Goal: Task Accomplishment & Management: Manage account settings

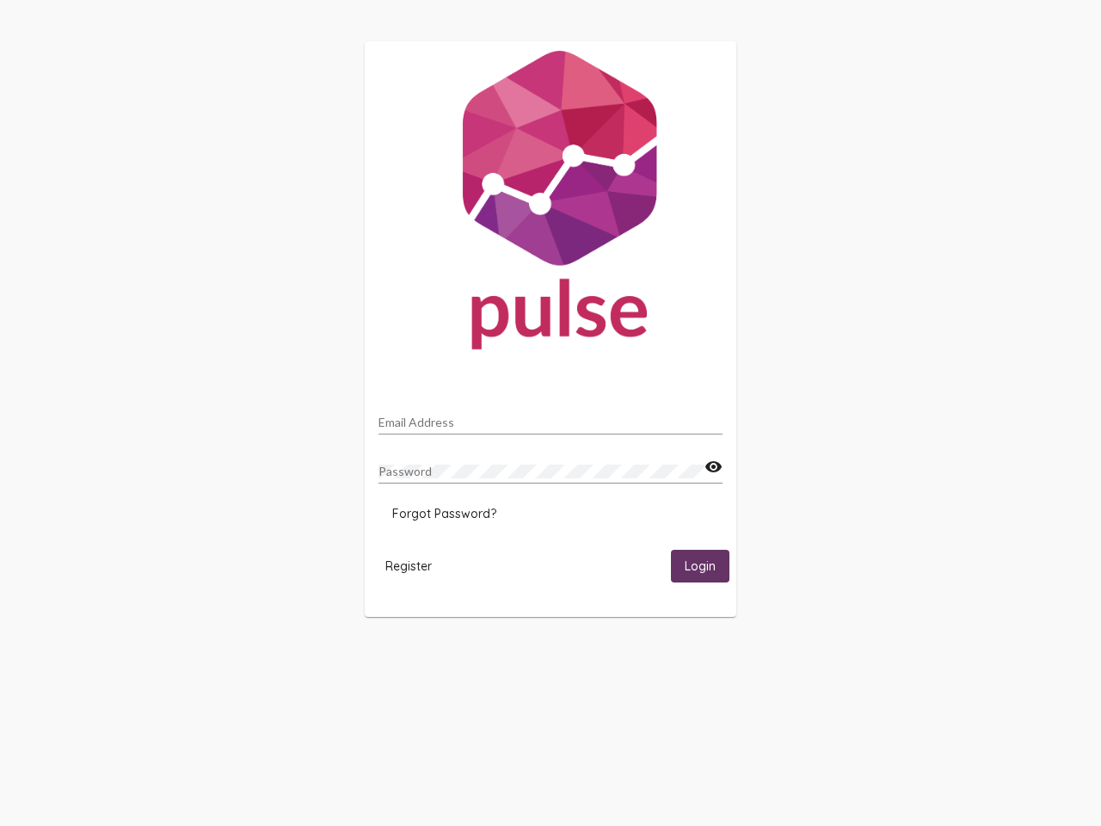
click at [551, 417] on input "Email Address" at bounding box center [550, 422] width 344 height 14
click at [713, 467] on mat-icon "visibility" at bounding box center [713, 467] width 18 height 21
click at [444, 514] on span "Forgot Password?" at bounding box center [444, 513] width 104 height 15
click at [409, 565] on span "Register" at bounding box center [408, 565] width 46 height 15
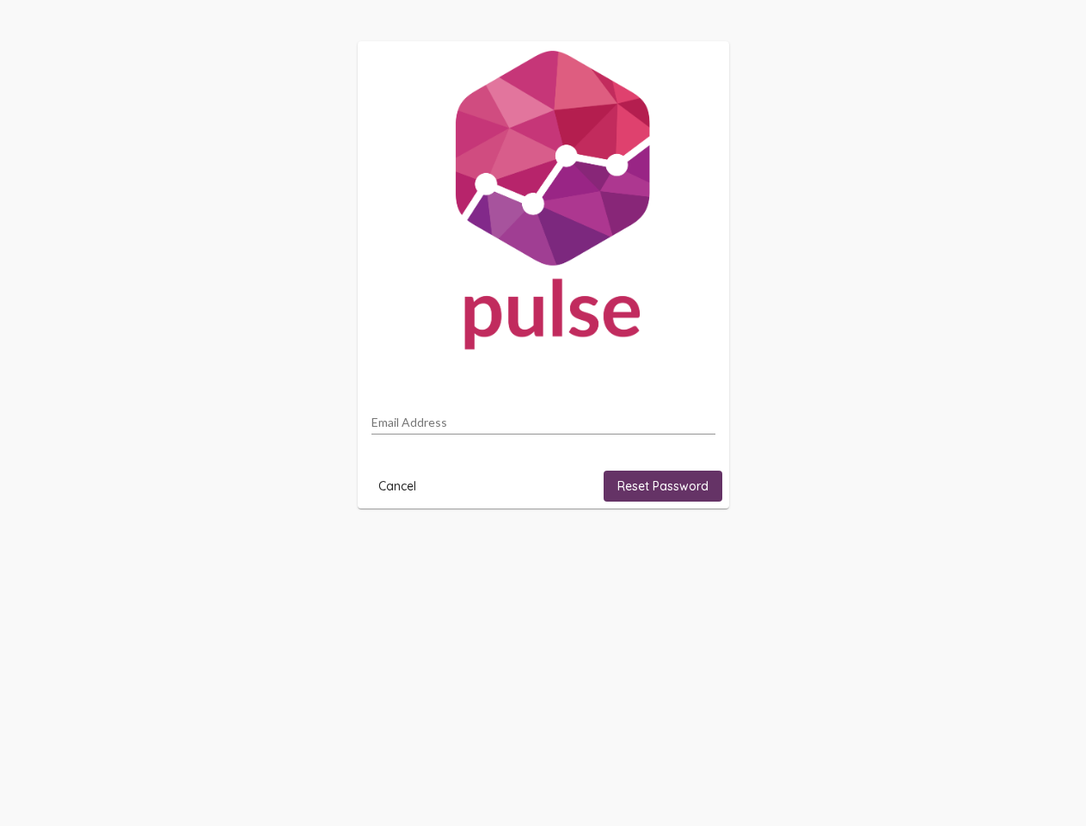
click at [700, 550] on html "Email Address Cancel Reset Password" at bounding box center [543, 275] width 1086 height 550
